Goal: Transaction & Acquisition: Purchase product/service

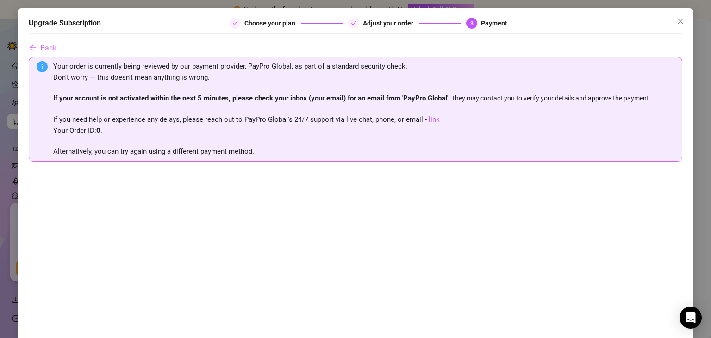
scroll to position [89, 0]
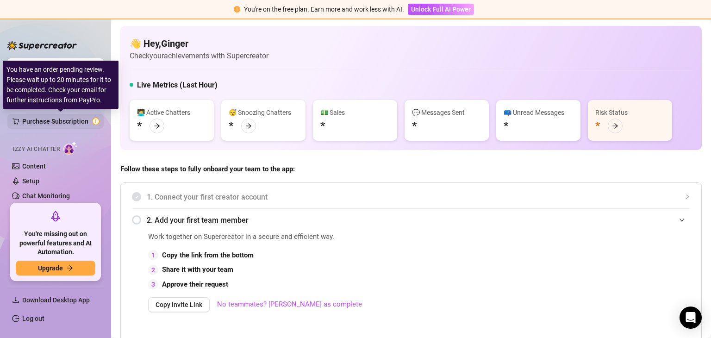
click at [35, 117] on link "Purchase Subscription" at bounding box center [60, 121] width 77 height 15
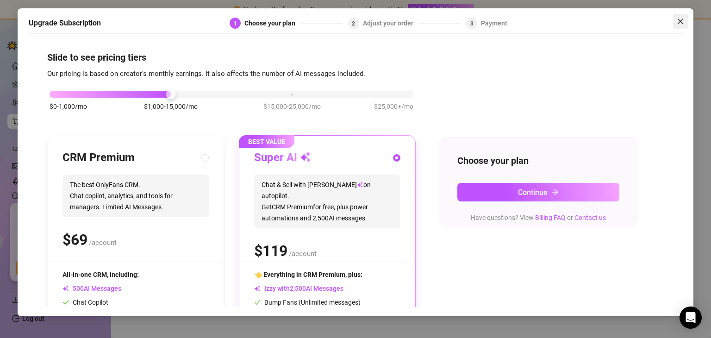
click at [683, 18] on icon "close" at bounding box center [680, 21] width 7 height 7
